Goal: Task Accomplishment & Management: Manage account settings

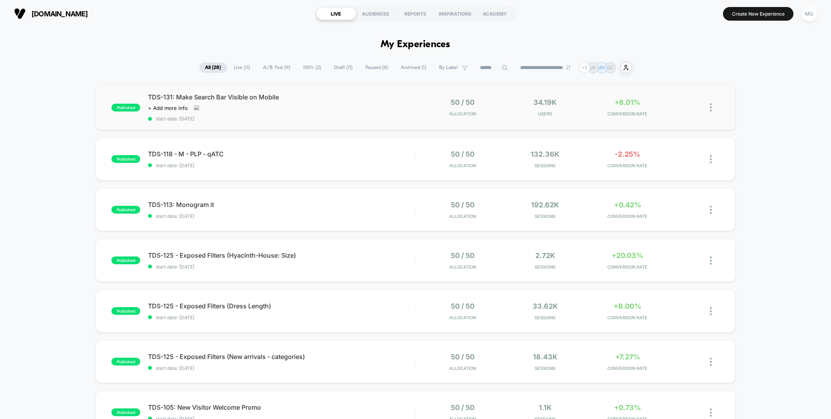
click at [391, 126] on div "published TDS-131: Make Search Bar Visible on Mobile Click to view images Click…" at bounding box center [414, 107] width 639 height 45
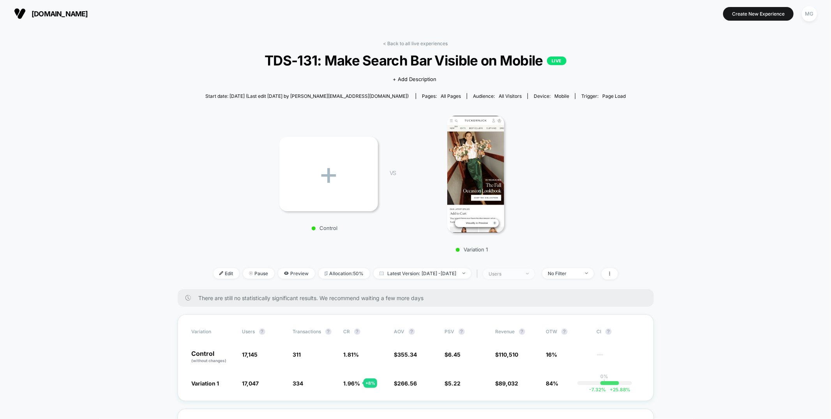
click at [520, 276] on div "users" at bounding box center [504, 274] width 31 height 6
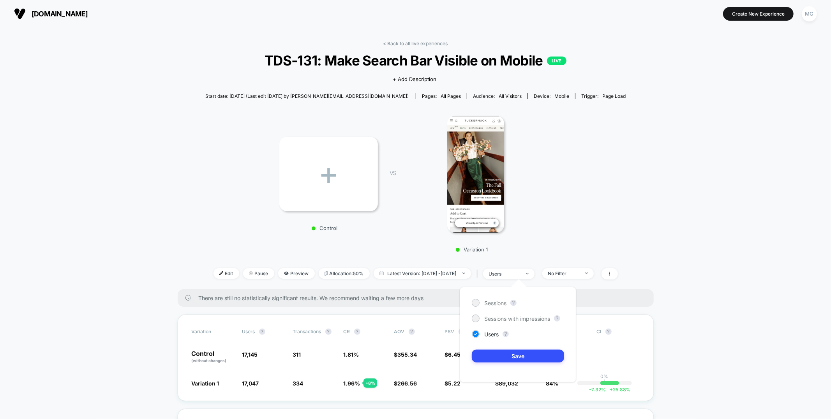
drag, startPoint x: 482, startPoint y: 299, endPoint x: 497, endPoint y: 322, distance: 27.1
click at [482, 299] on div "Sessions" at bounding box center [489, 303] width 35 height 8
click at [507, 354] on button "Save" at bounding box center [518, 355] width 92 height 13
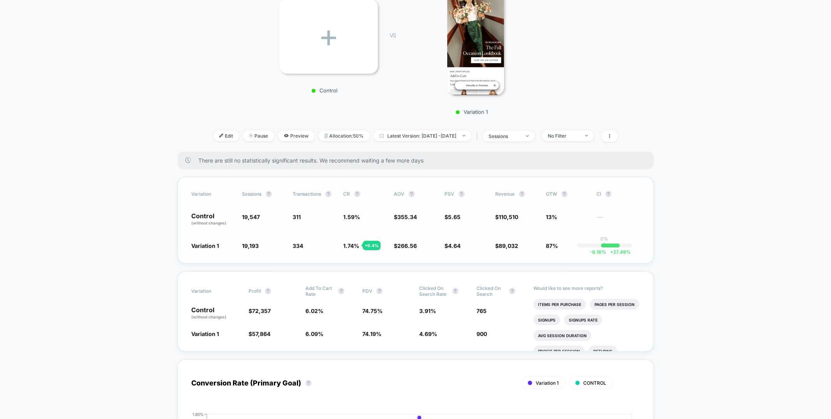
scroll to position [157, 0]
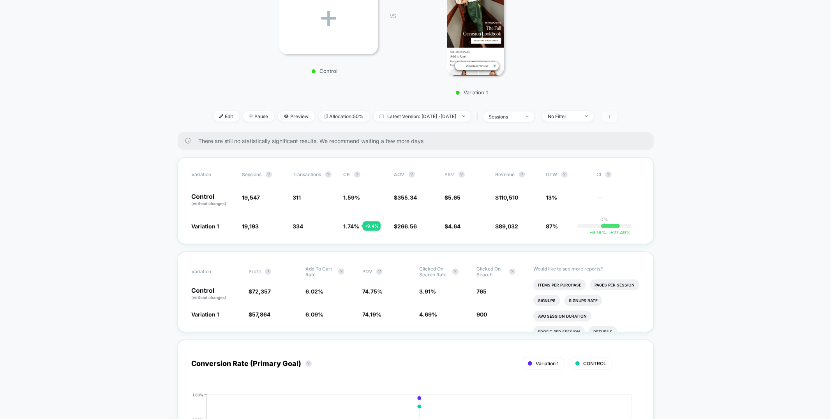
click at [618, 116] on span at bounding box center [609, 116] width 16 height 11
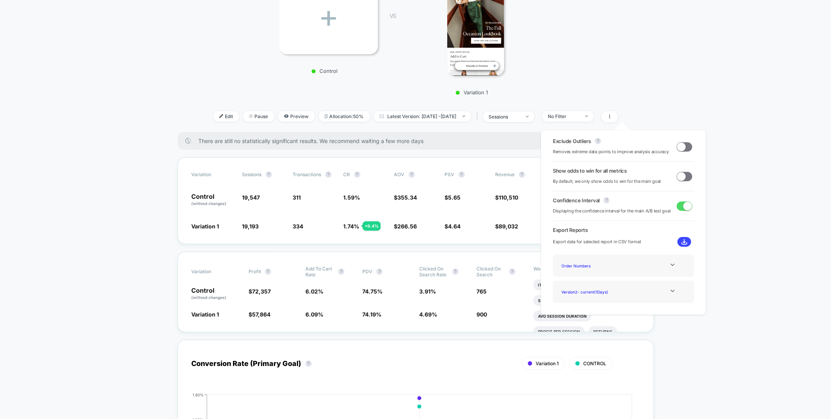
click at [677, 147] on span at bounding box center [681, 146] width 9 height 9
click at [684, 178] on span at bounding box center [684, 176] width 16 height 9
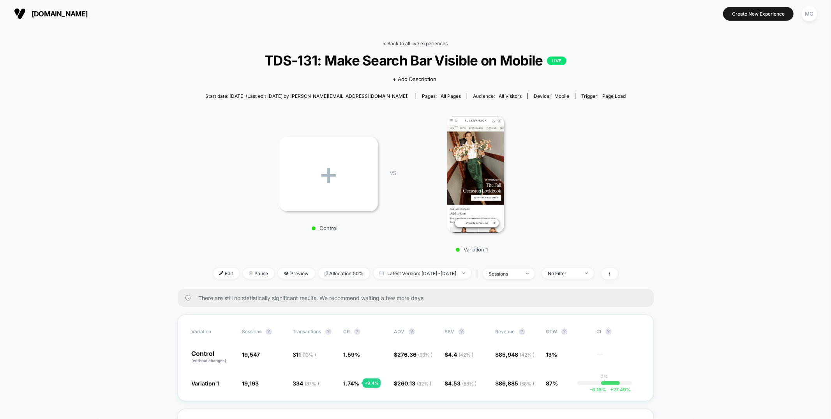
click at [429, 40] on link "< Back to all live experiences" at bounding box center [415, 43] width 65 height 6
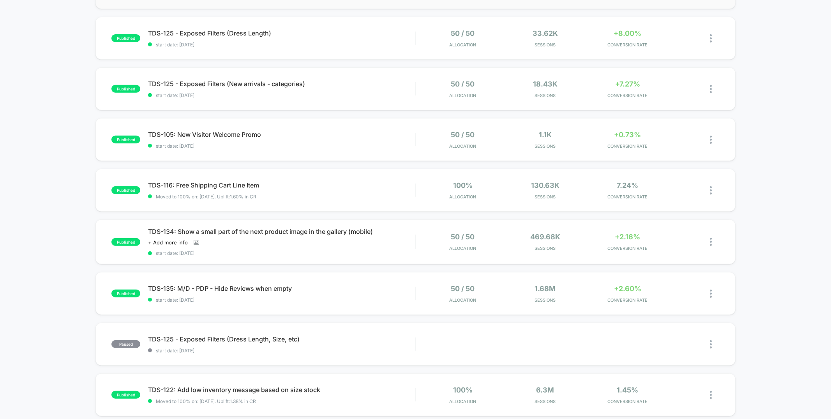
scroll to position [331, 0]
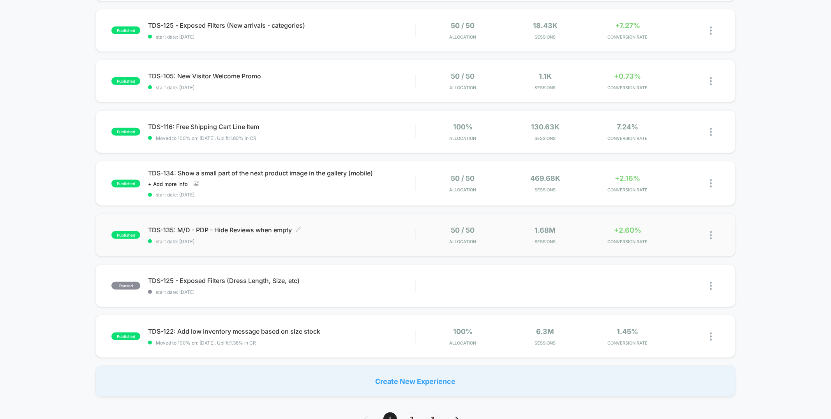
click at [349, 234] on div "TDS-135: M/D - PDP - Hide Reviews when empty Click to edit experience details C…" at bounding box center [281, 235] width 267 height 18
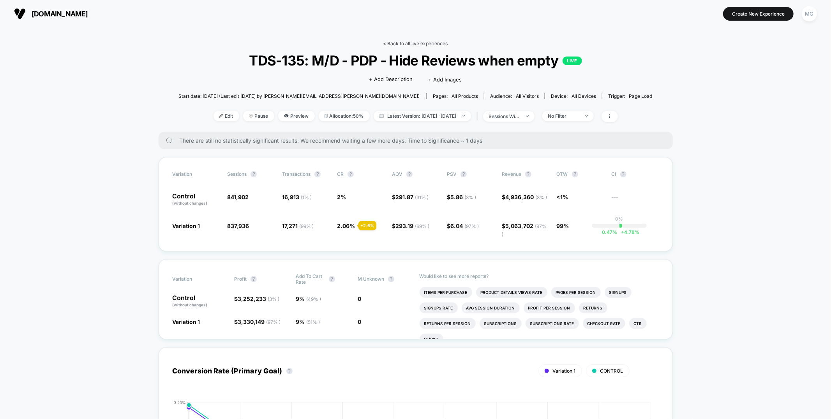
click at [397, 43] on link "< Back to all live experiences" at bounding box center [415, 43] width 65 height 6
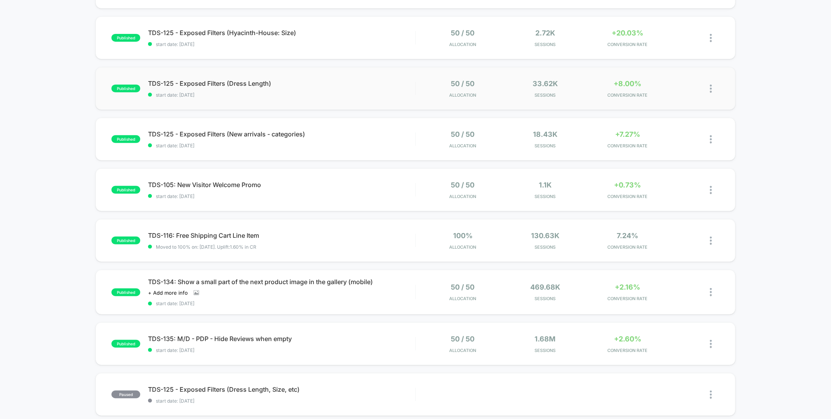
scroll to position [265, 0]
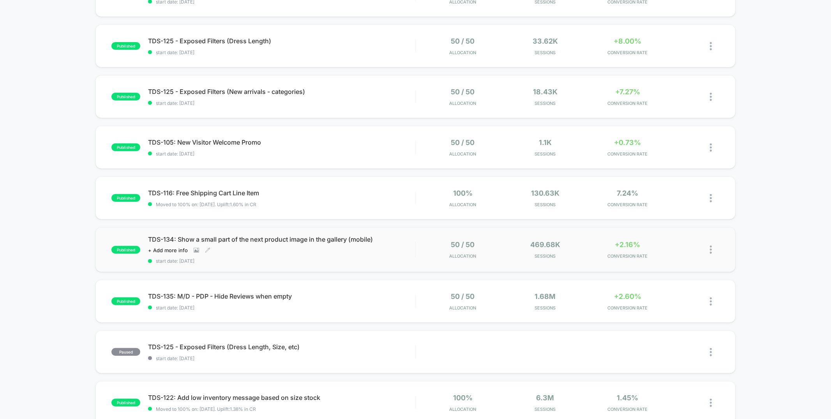
click at [380, 258] on span "start date: [DATE]" at bounding box center [281, 261] width 267 height 6
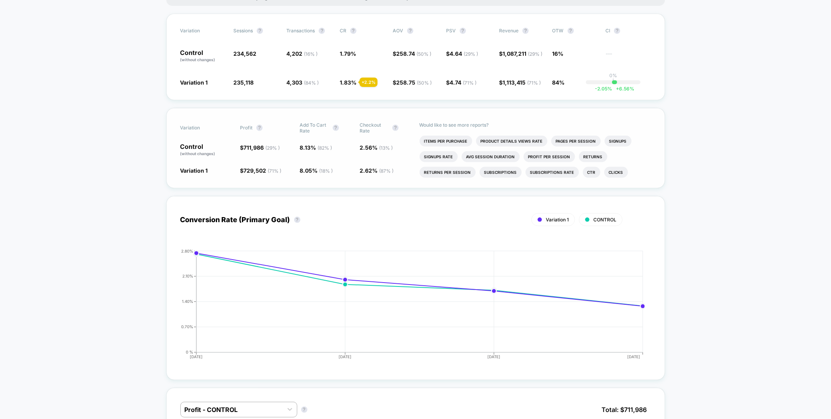
scroll to position [32, 0]
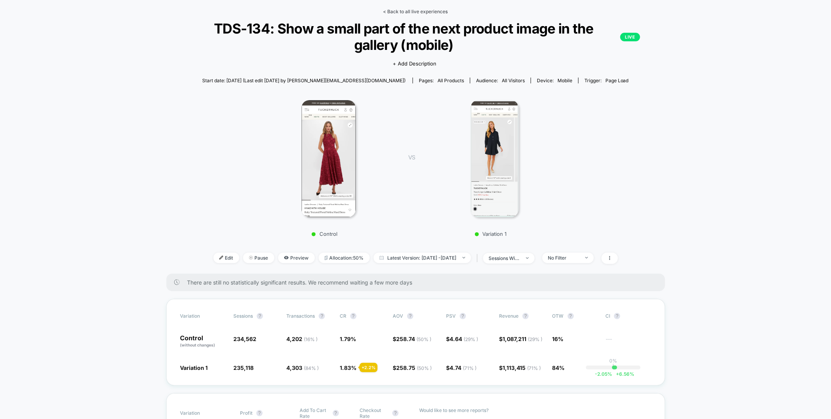
click at [410, 11] on link "< Back to all live experiences" at bounding box center [415, 12] width 65 height 6
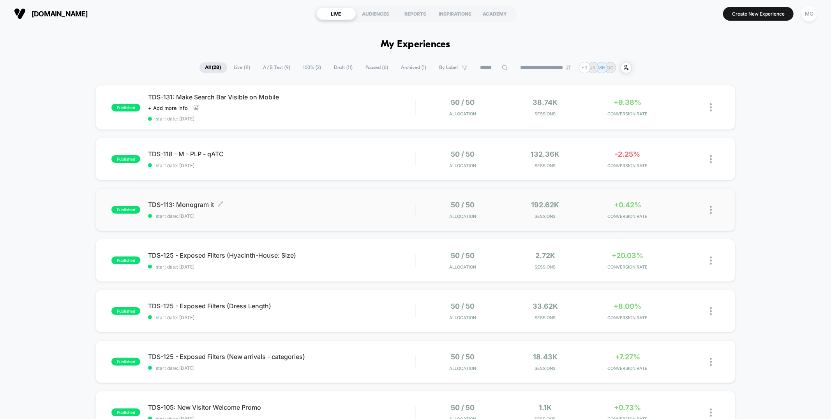
click at [352, 213] on span "start date: [DATE]" at bounding box center [281, 216] width 267 height 6
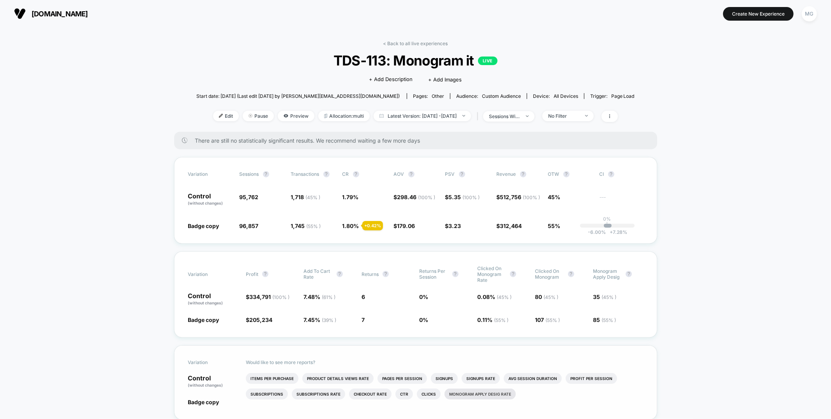
click at [477, 393] on li "Monogram apply desig rate" at bounding box center [479, 393] width 71 height 11
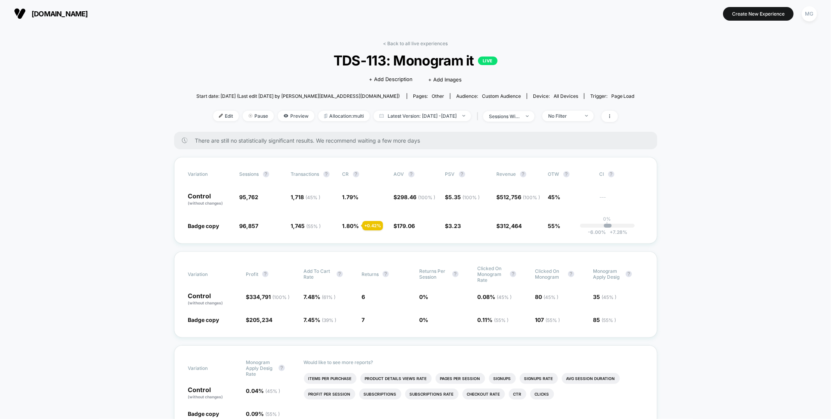
click at [524, 122] on div "< Back to all live experiences TDS-113: Monogram it LIVE Click to edit experien…" at bounding box center [415, 85] width 438 height 91
click at [520, 118] on div "sessions with impression" at bounding box center [504, 116] width 31 height 6
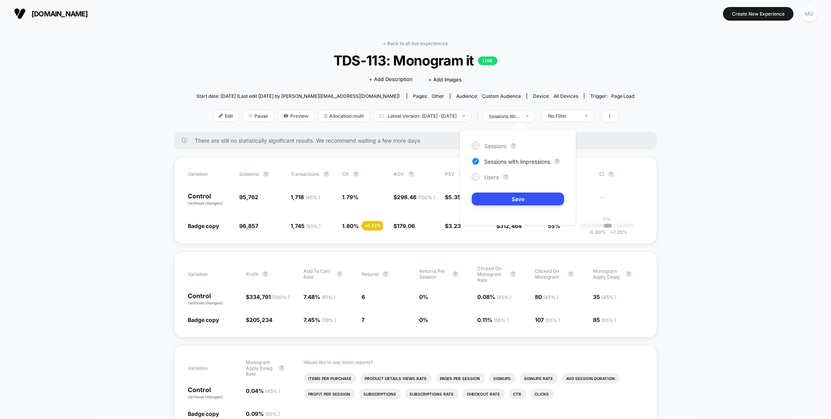
click at [507, 146] on div "Sessions ?" at bounding box center [518, 146] width 92 height 8
click at [503, 144] on span "Sessions" at bounding box center [495, 146] width 22 height 7
click at [505, 201] on button "Save" at bounding box center [518, 198] width 92 height 13
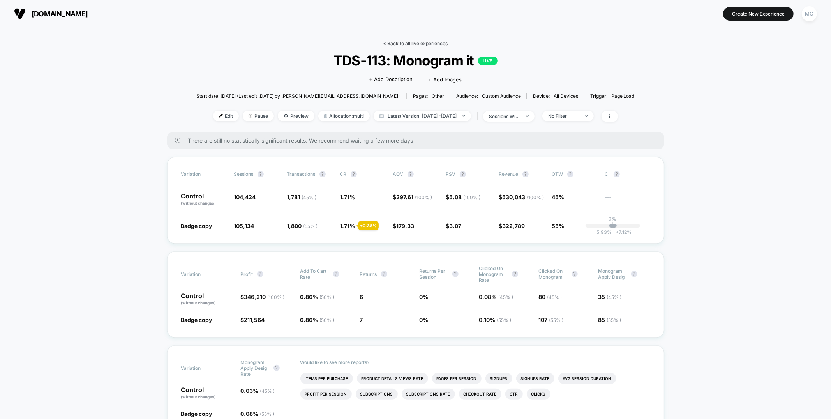
click at [412, 44] on link "< Back to all live experiences" at bounding box center [415, 43] width 65 height 6
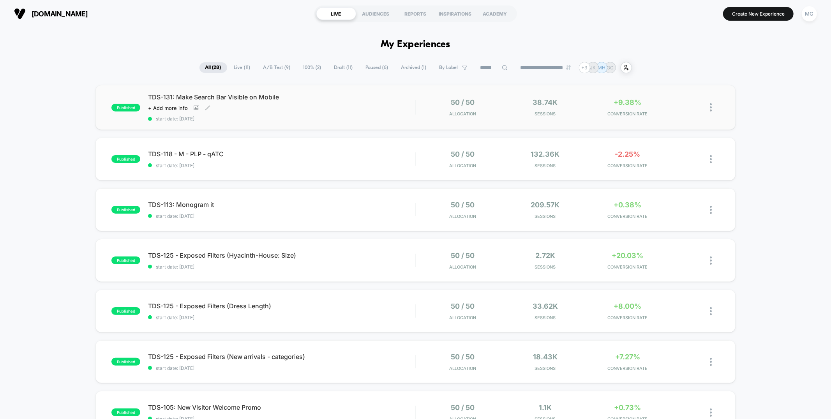
click at [362, 116] on span "start date: [DATE]" at bounding box center [281, 119] width 267 height 6
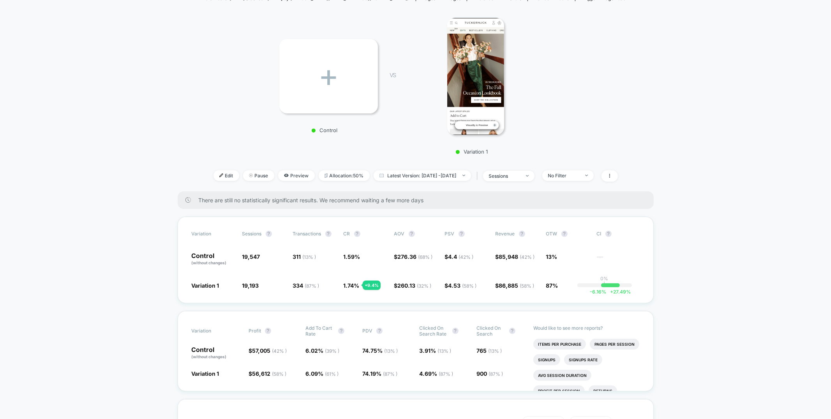
scroll to position [133, 0]
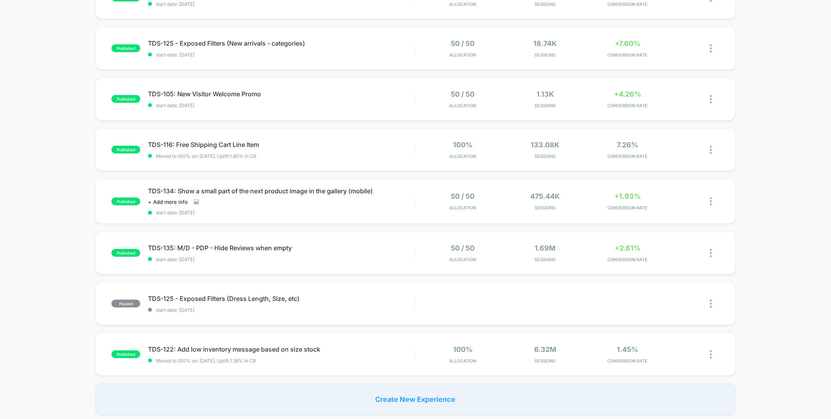
scroll to position [324, 0]
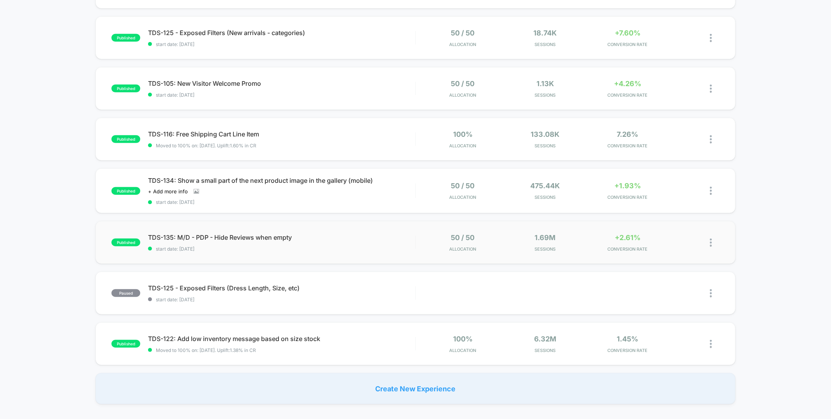
click at [343, 231] on div "published TDS-135: M/D - PDP - Hide Reviews when empty start date: [DATE] 50 / …" at bounding box center [414, 242] width 639 height 43
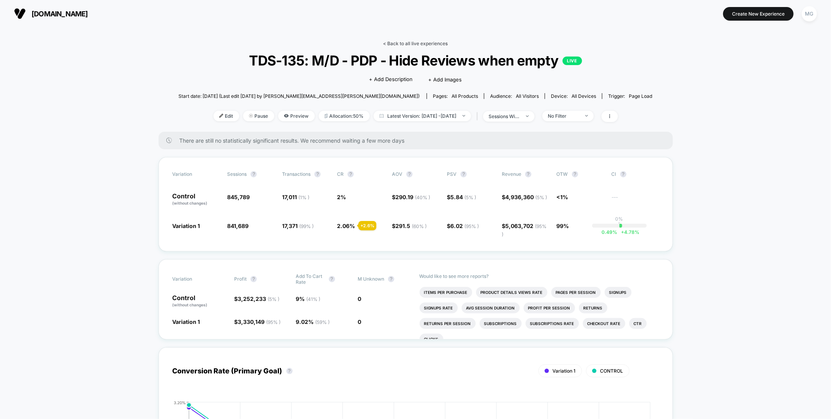
click at [429, 40] on link "< Back to all live experiences" at bounding box center [415, 43] width 65 height 6
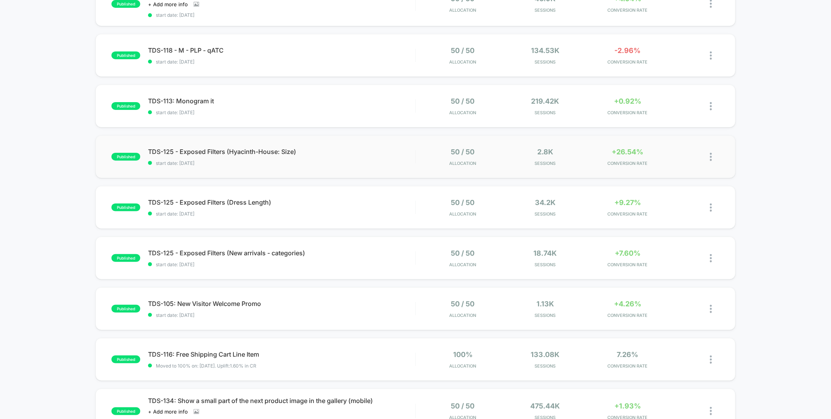
scroll to position [122, 0]
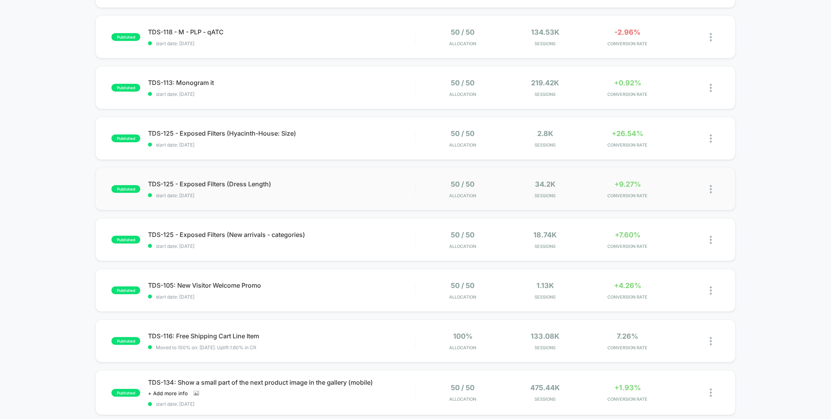
click at [393, 197] on div "published TDS-125 - Exposed Filters (Dress Length) start date: [DATE] 50 / 50 A…" at bounding box center [414, 188] width 639 height 43
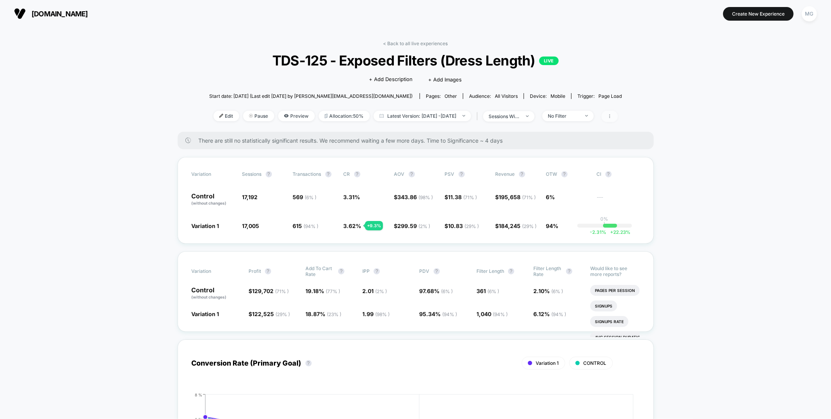
click at [612, 116] on icon at bounding box center [609, 116] width 5 height 5
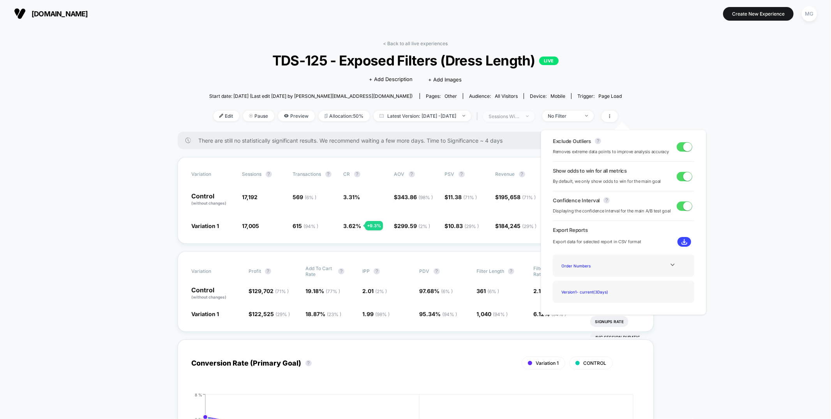
click at [534, 116] on span "sessions with impression" at bounding box center [508, 116] width 51 height 11
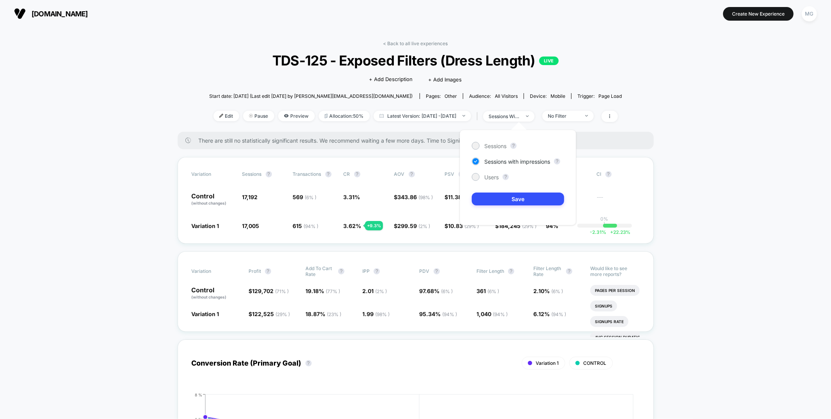
click at [475, 151] on div "Sessions ? Sessions with impressions ? Users ? Save" at bounding box center [517, 177] width 116 height 95
drag, startPoint x: 478, startPoint y: 147, endPoint x: 479, endPoint y: 155, distance: 7.4
click at [478, 147] on div at bounding box center [476, 146] width 8 height 8
click at [486, 201] on button "Save" at bounding box center [518, 198] width 92 height 13
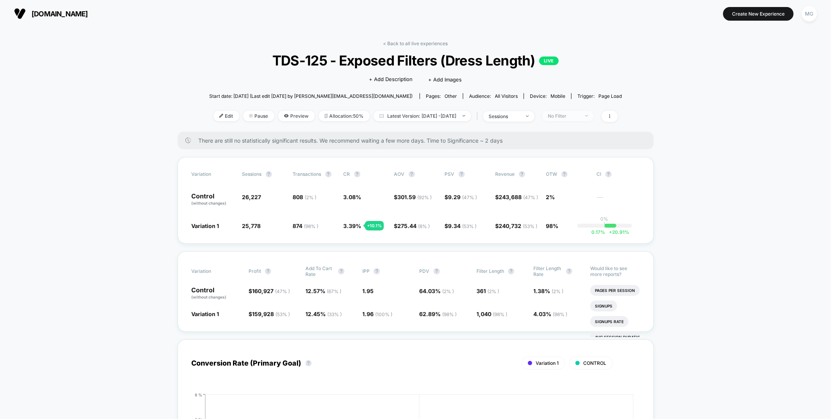
click at [589, 111] on span "No Filter" at bounding box center [567, 116] width 51 height 11
click at [520, 116] on div "sessions" at bounding box center [504, 116] width 31 height 6
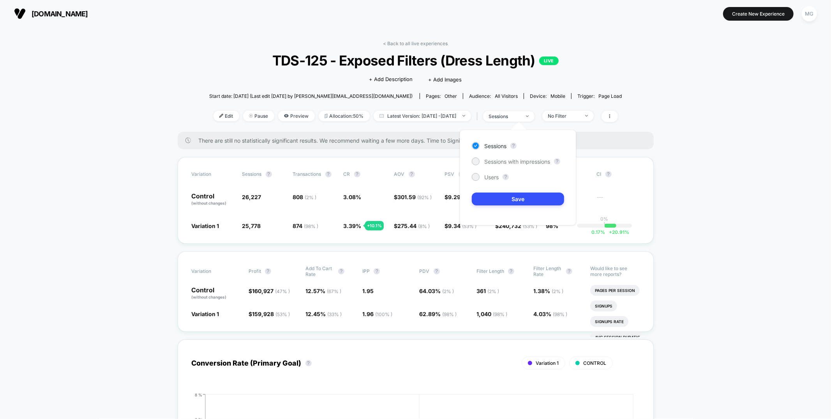
click at [500, 177] on div "Users ?" at bounding box center [518, 177] width 92 height 8
click at [493, 178] on span "Users" at bounding box center [491, 177] width 14 height 7
click at [489, 191] on div "Sessions ? Sessions with impressions ? Users ? Save" at bounding box center [517, 177] width 116 height 95
click at [490, 195] on button "Save" at bounding box center [518, 198] width 92 height 13
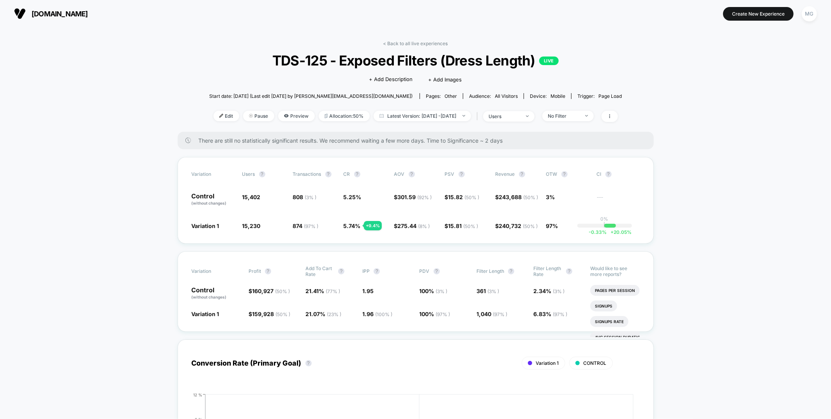
click at [510, 107] on div "< Back to all live experiences TDS-125 - Exposed Filters (Dress Length) LIVE Cl…" at bounding box center [415, 85] width 412 height 91
click at [510, 111] on span "users" at bounding box center [508, 116] width 51 height 11
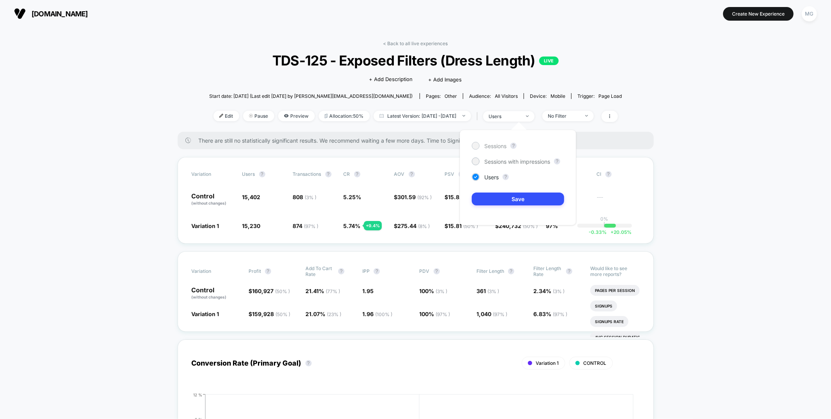
click at [486, 144] on span "Sessions" at bounding box center [495, 146] width 22 height 7
click at [495, 197] on button "Save" at bounding box center [518, 198] width 92 height 13
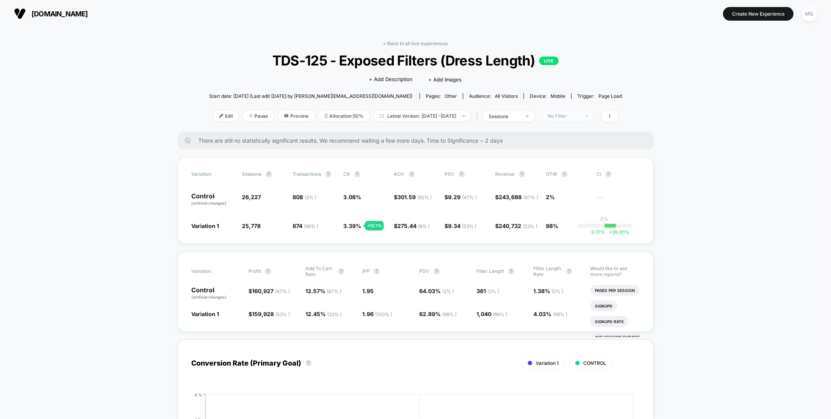
click at [571, 114] on div "No Filter" at bounding box center [563, 116] width 31 height 6
click at [569, 194] on span "New Visitors" at bounding box center [572, 191] width 32 height 7
drag, startPoint x: 572, startPoint y: 216, endPoint x: 575, endPoint y: 225, distance: 9.9
click at [572, 216] on div "Mobile Visitors ? Desktop Visitors ? Returning Visitors ? New Visitors ? No Fil…" at bounding box center [579, 187] width 95 height 119
click at [576, 226] on button "Save" at bounding box center [579, 228] width 71 height 13
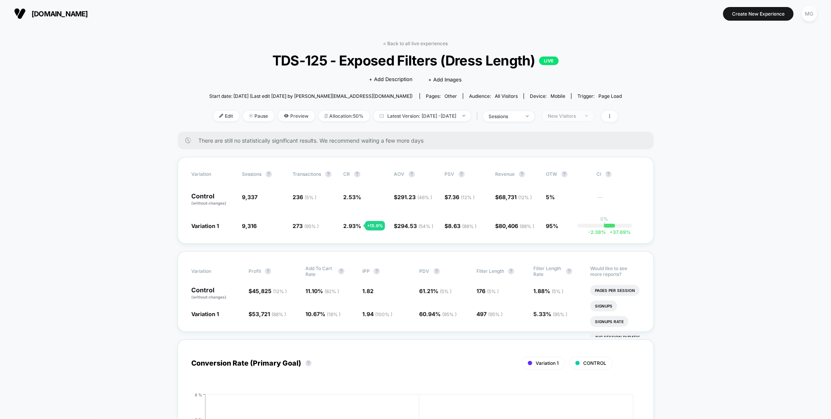
click at [583, 112] on div "< Back to all live experiences TDS-125 - Exposed Filters (Dress Length) LIVE Cl…" at bounding box center [415, 85] width 412 height 91
click at [583, 112] on span "New Visitors" at bounding box center [567, 116] width 51 height 11
click at [560, 178] on span "Returning Visitors" at bounding box center [578, 175] width 45 height 7
click at [561, 229] on button "Save" at bounding box center [579, 228] width 71 height 13
click at [584, 112] on span "Returning Visitors" at bounding box center [567, 116] width 51 height 11
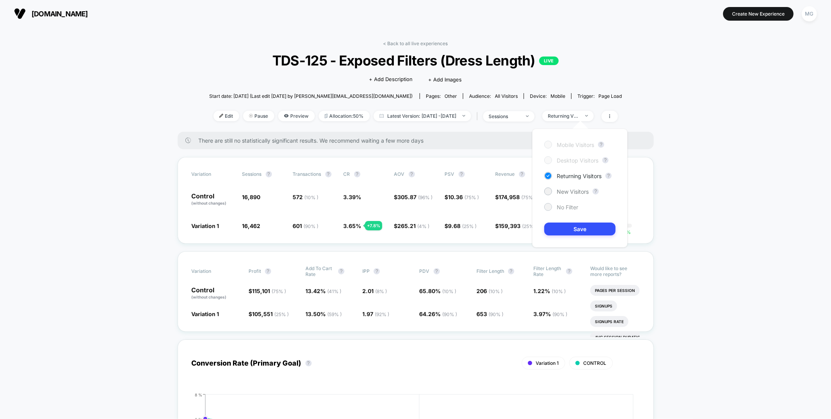
click at [548, 208] on div at bounding box center [548, 207] width 6 height 6
click at [552, 232] on button "Save" at bounding box center [579, 228] width 71 height 13
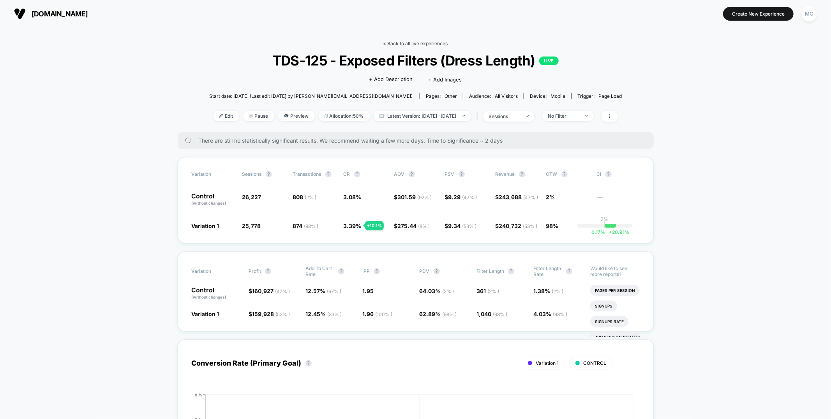
click at [406, 41] on link "< Back to all live experiences" at bounding box center [415, 43] width 65 height 6
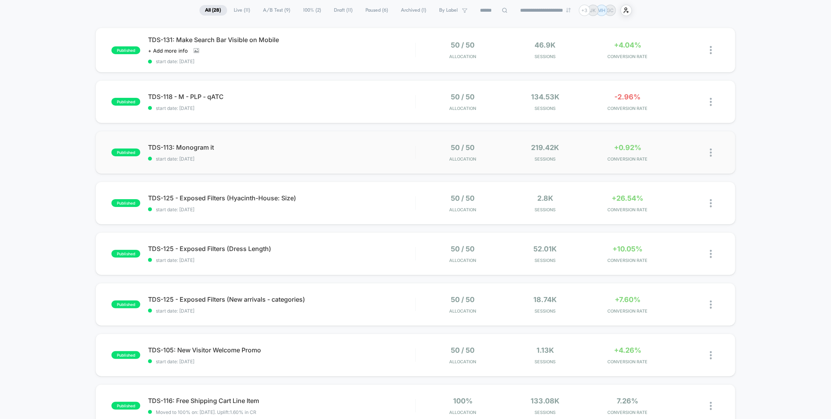
scroll to position [63, 0]
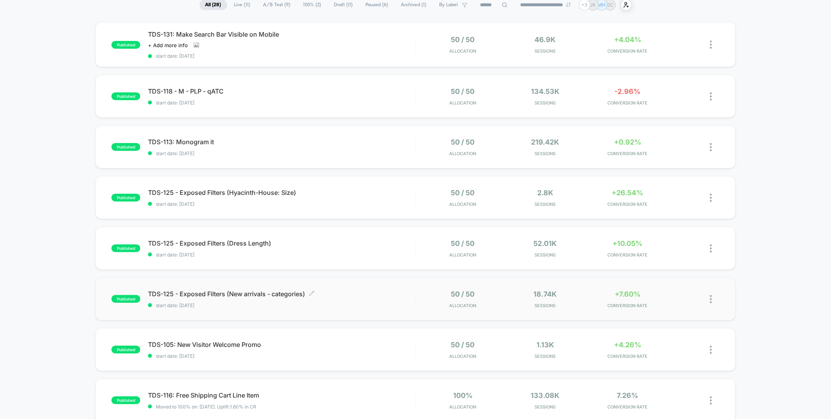
click at [325, 302] on span "start date: [DATE]" at bounding box center [281, 305] width 267 height 6
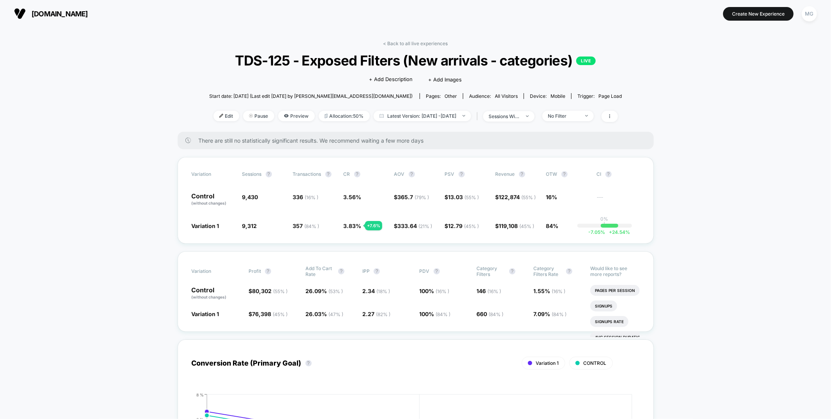
click at [393, 41] on link "< Back to all live experiences" at bounding box center [415, 43] width 65 height 6
